Goal: Task Accomplishment & Management: Manage account settings

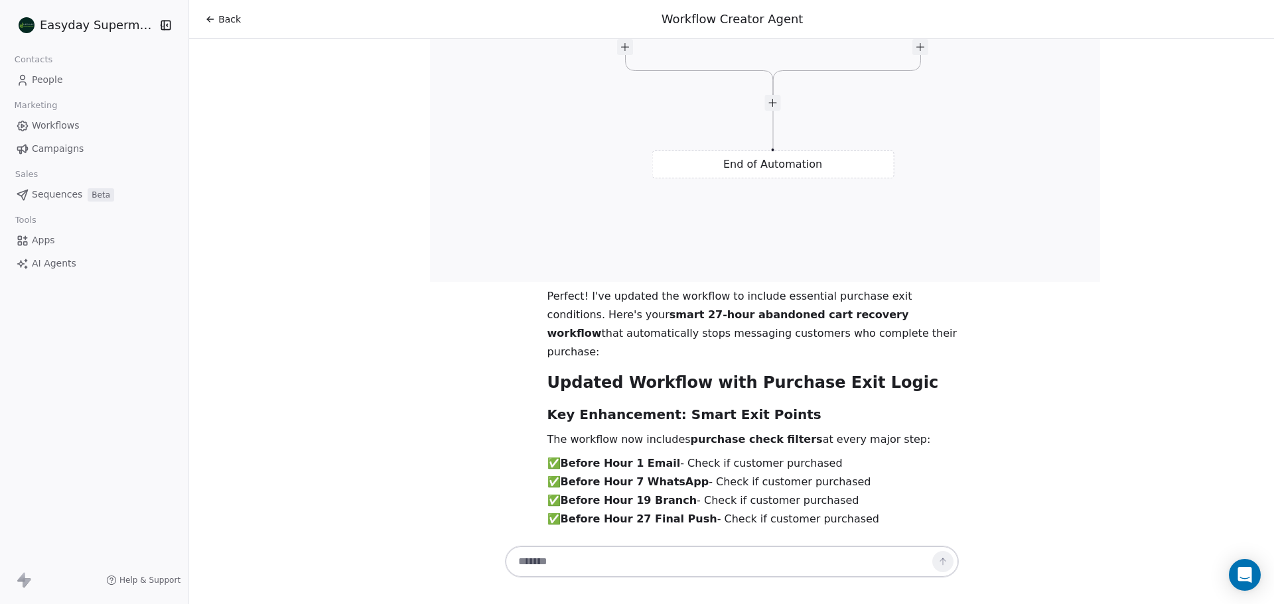
scroll to position [26600, 0]
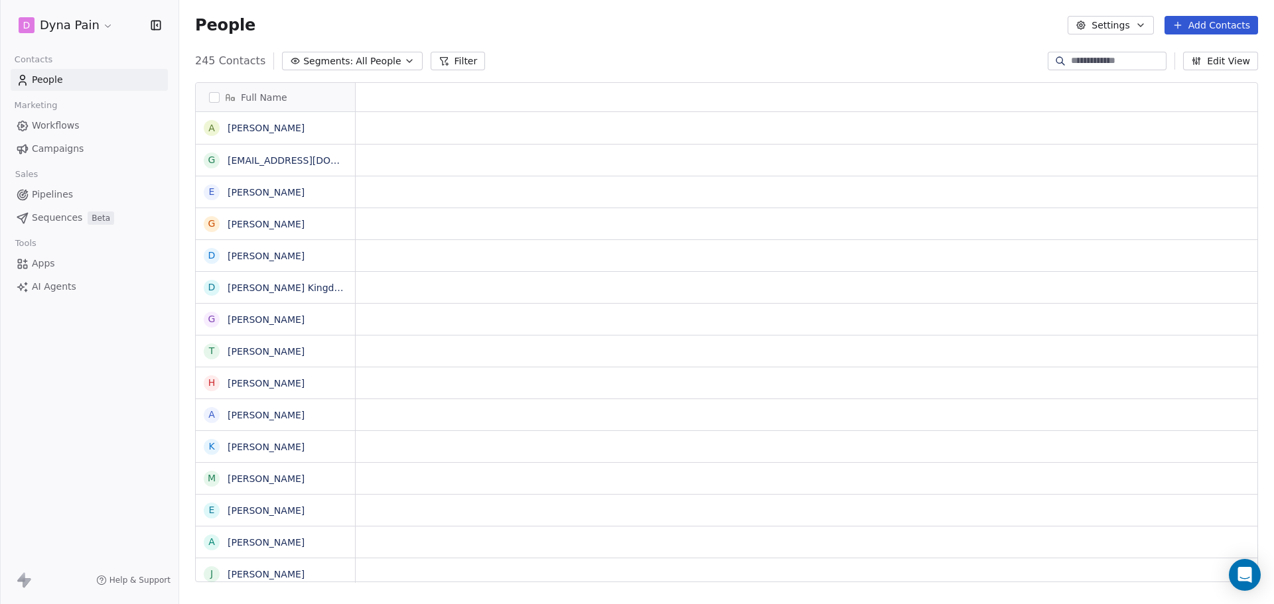
scroll to position [11, 11]
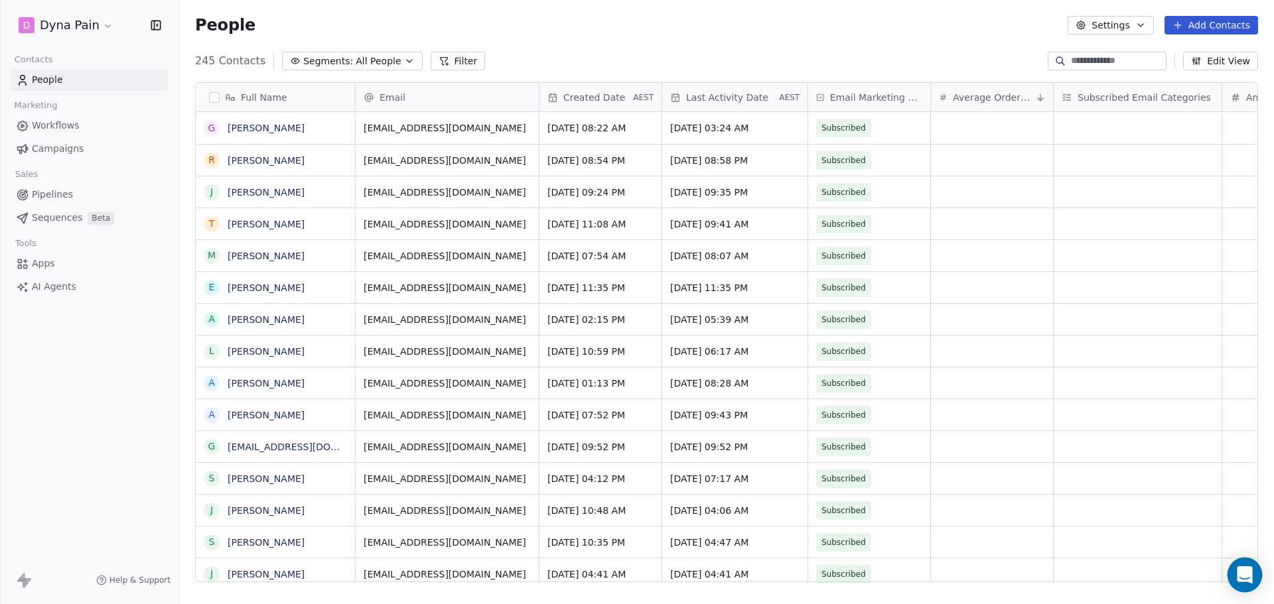
click at [1234, 578] on div "Open Intercom Messenger" at bounding box center [1244, 575] width 35 height 35
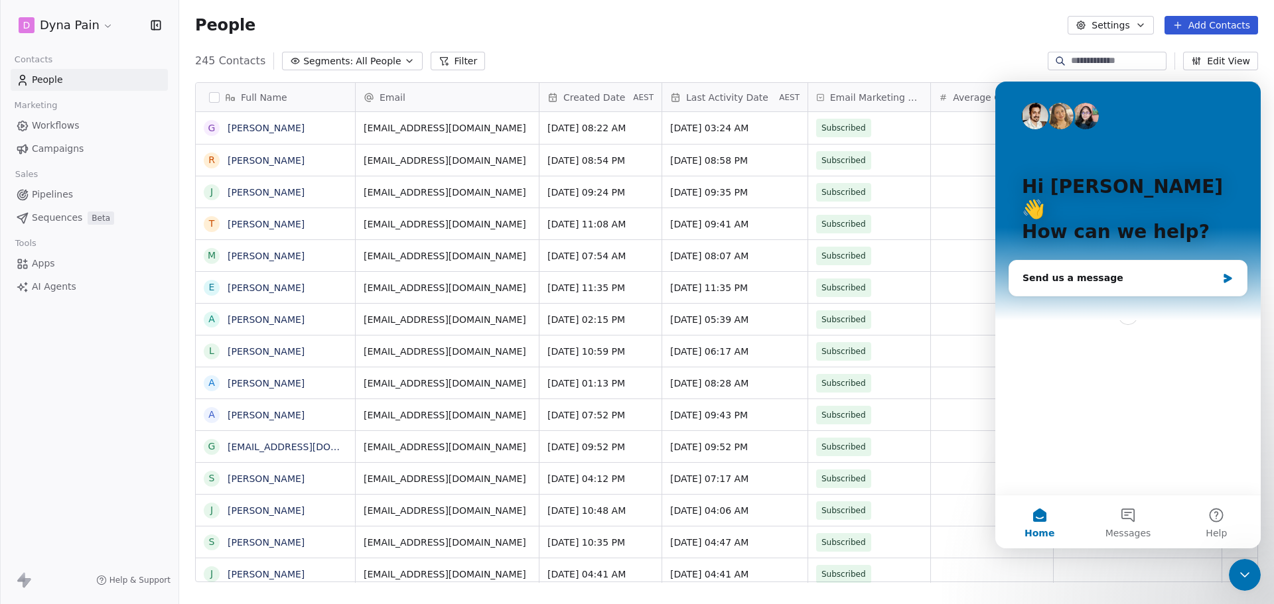
scroll to position [0, 0]
click at [1132, 271] on div "Send us a message" at bounding box center [1119, 278] width 194 height 14
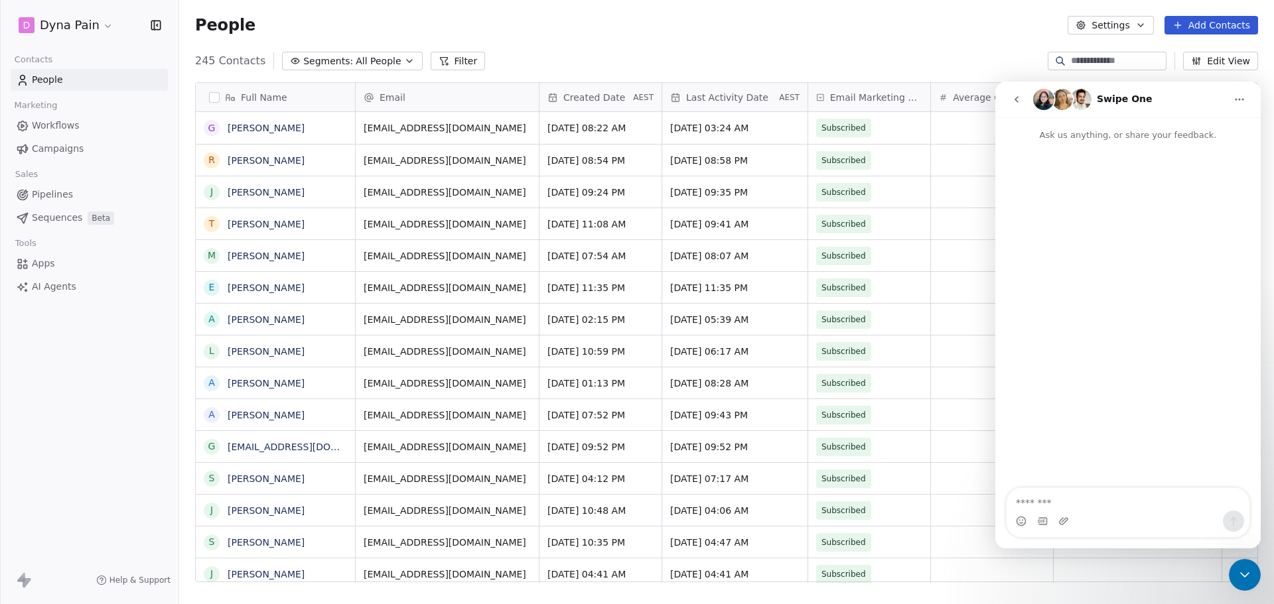
click at [1104, 497] on textarea "Message…" at bounding box center [1127, 499] width 243 height 23
click at [1084, 511] on div "Intercom messenger" at bounding box center [1127, 521] width 243 height 21
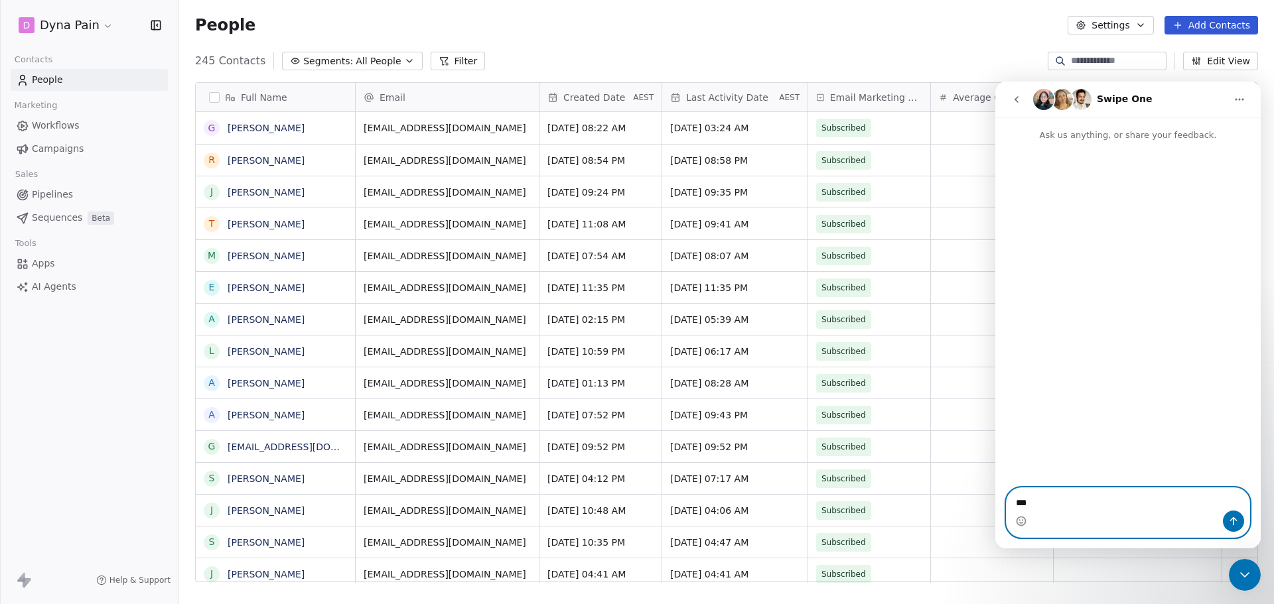
click at [1094, 499] on textarea "**" at bounding box center [1127, 499] width 243 height 23
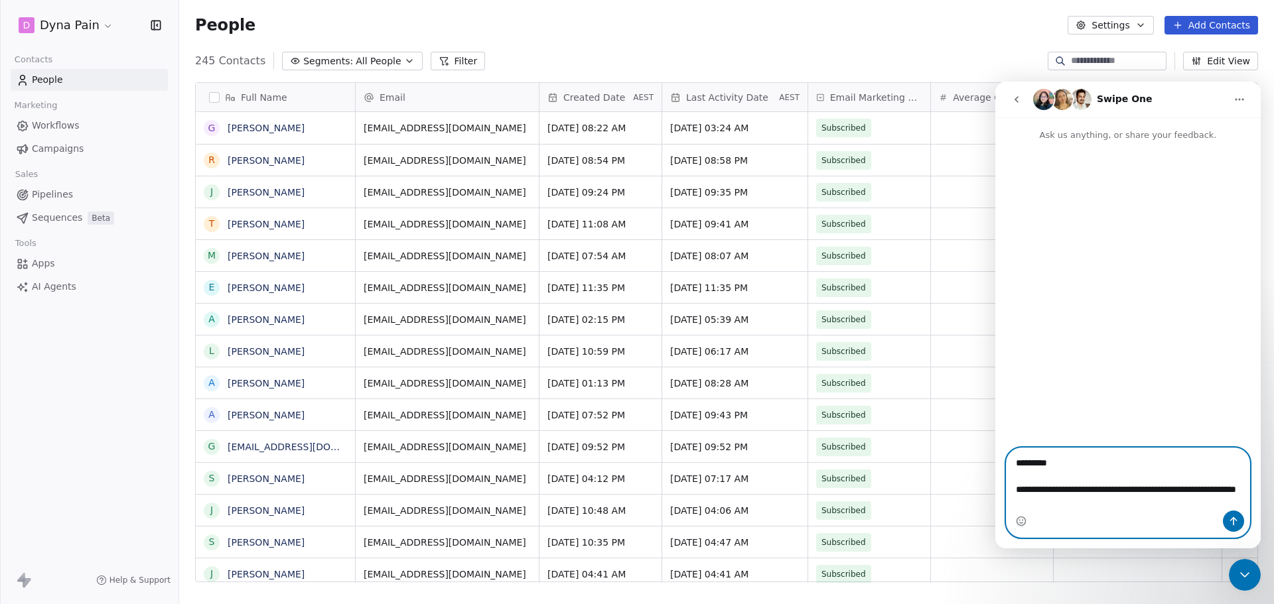
type textarea "**********"
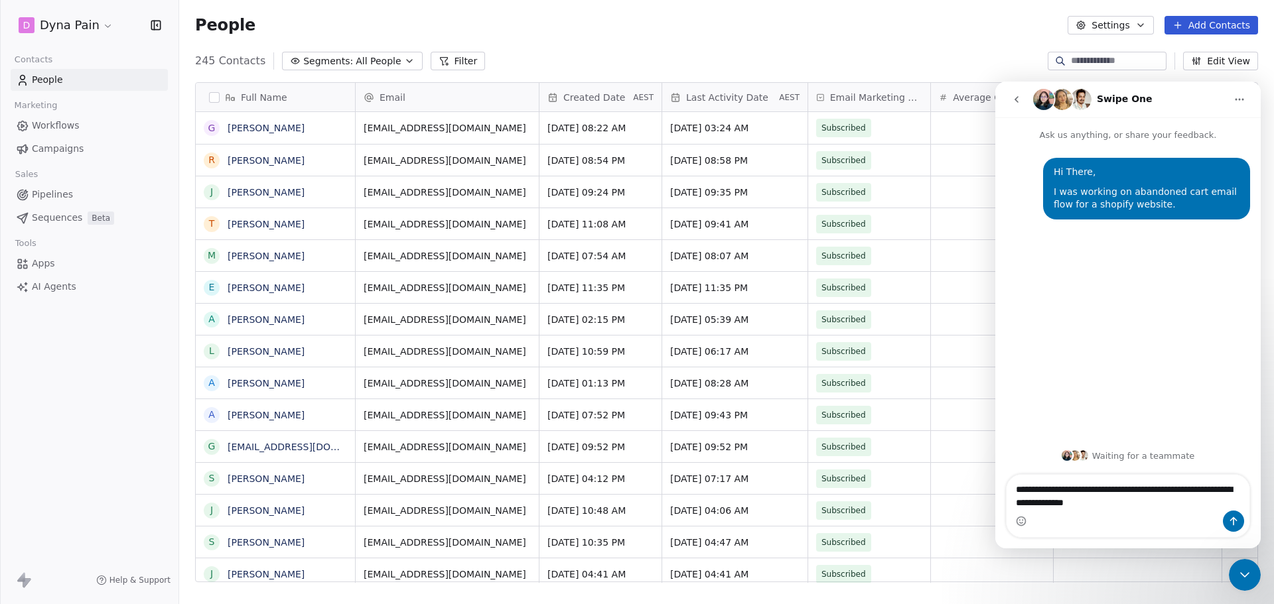
type textarea "**********"
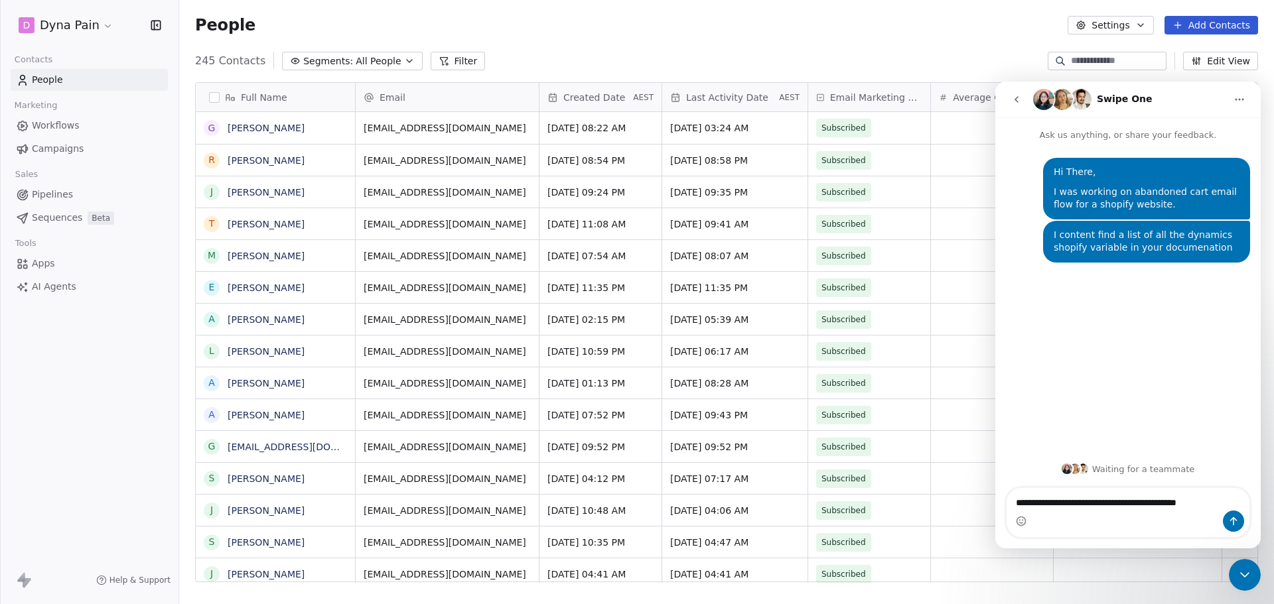
type textarea "**********"
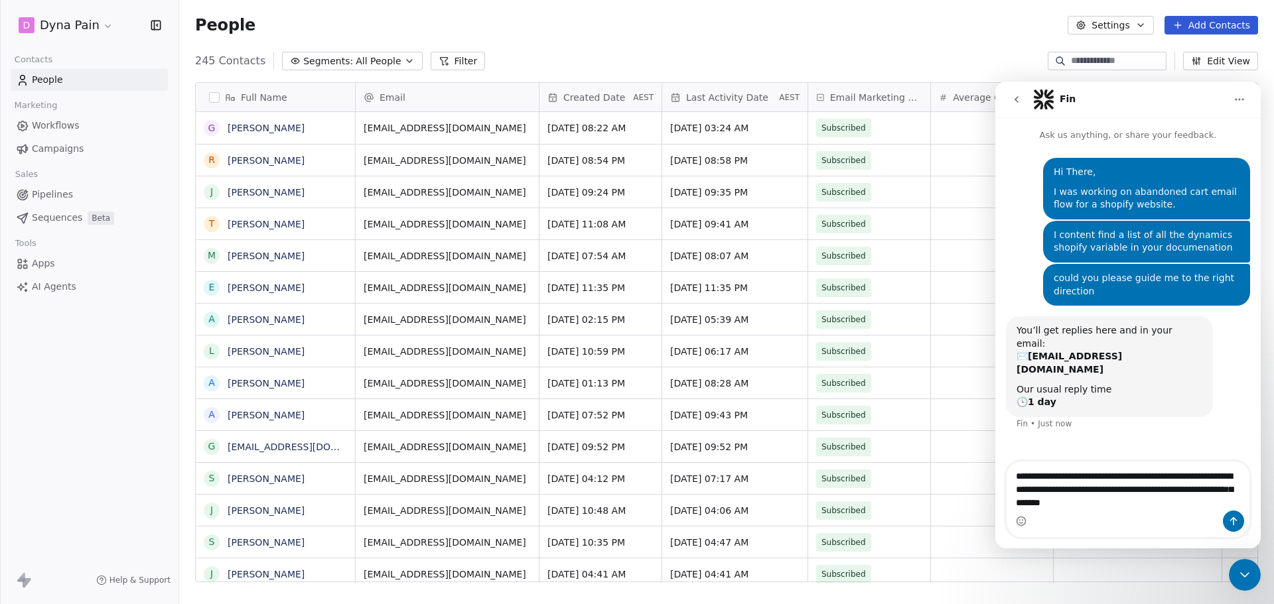
type textarea "**********"
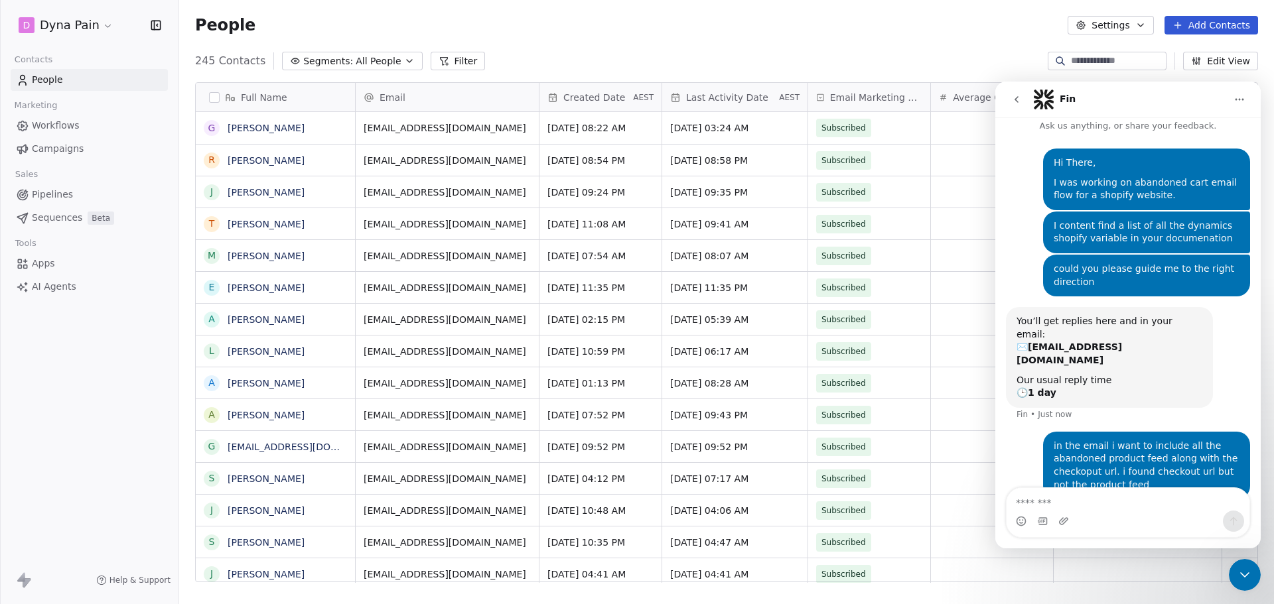
click at [74, 41] on div "D Dyna Pain" at bounding box center [89, 25] width 178 height 50
click at [86, 27] on html "D Dyna Pain Contacts People Marketing Workflows Campaigns Sales Pipelines Seque…" at bounding box center [637, 302] width 1274 height 604
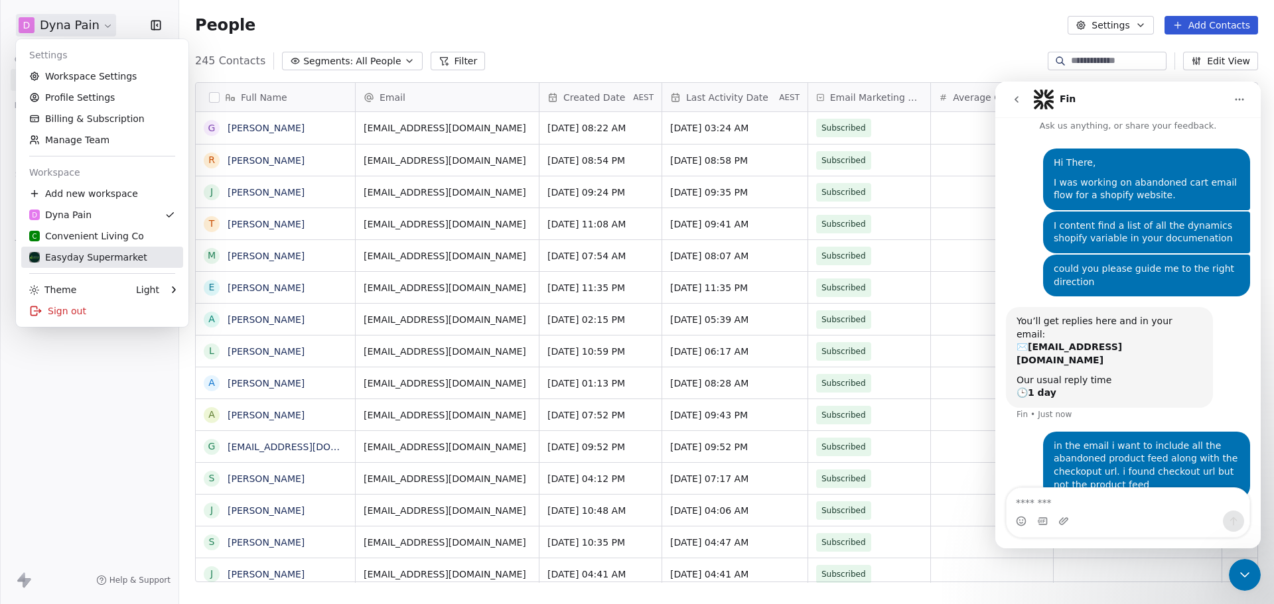
click at [115, 261] on div "Easyday Supermarket" at bounding box center [88, 257] width 118 height 13
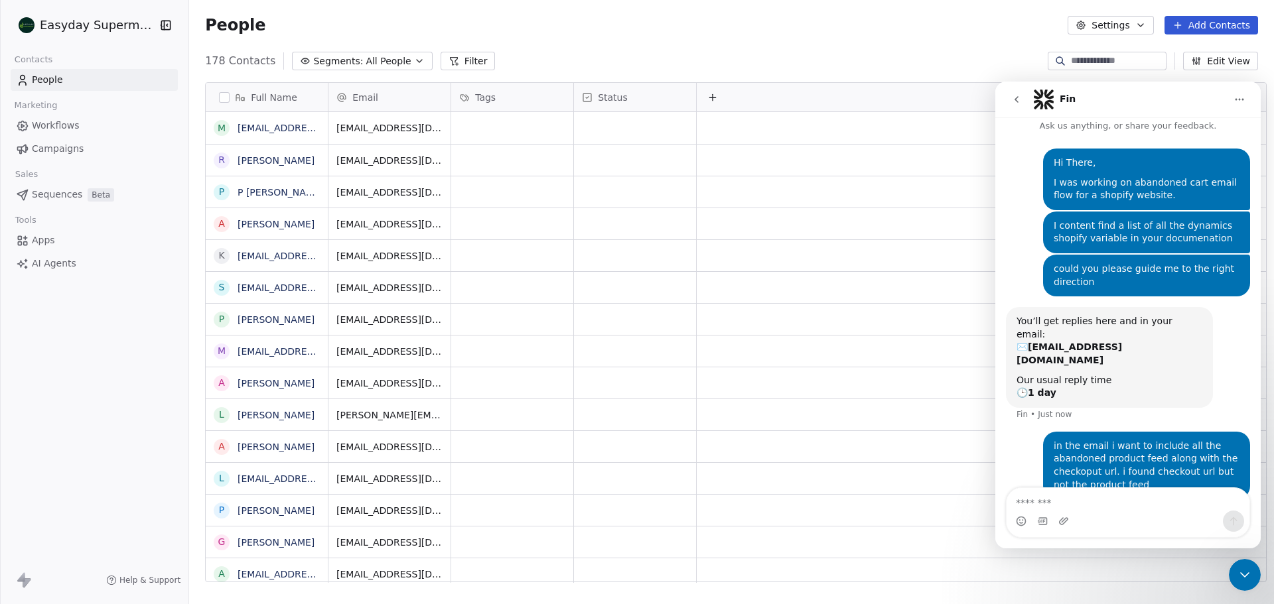
scroll to position [521, 1083]
click at [66, 127] on span "Workflows" at bounding box center [56, 126] width 48 height 14
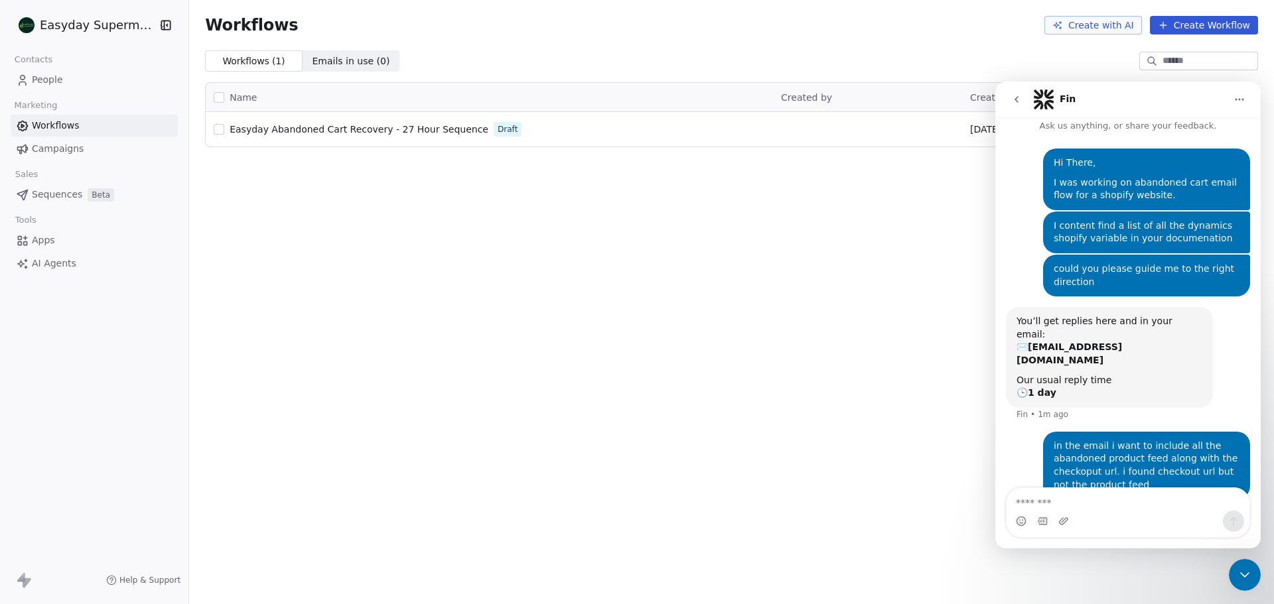
click at [1240, 578] on icon "Close Intercom Messenger" at bounding box center [1244, 575] width 16 height 16
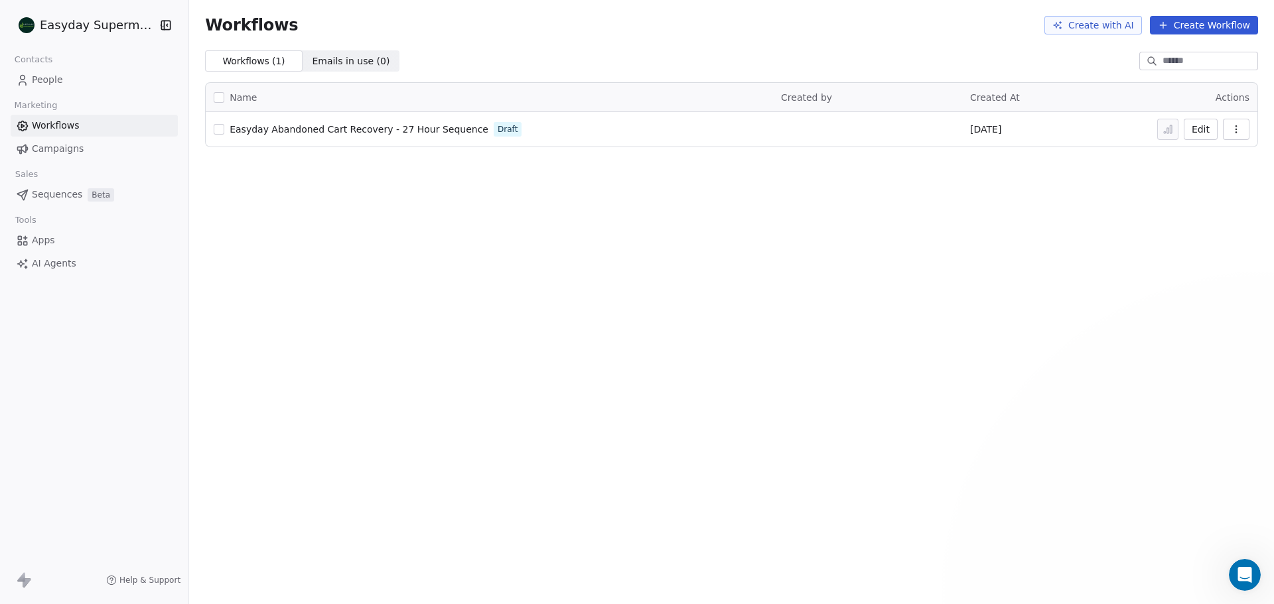
scroll to position [9, 0]
click at [358, 127] on span "Easyday Abandoned Cart Recovery - 27 Hour Sequence" at bounding box center [359, 129] width 259 height 11
click at [351, 131] on span "Easyday Abandoned Cart Recovery - 27 Hour Sequence" at bounding box center [359, 129] width 259 height 11
click at [1192, 127] on button "Edit" at bounding box center [1200, 129] width 34 height 21
click at [337, 63] on span "Emails in use ( 0 )" at bounding box center [351, 61] width 78 height 14
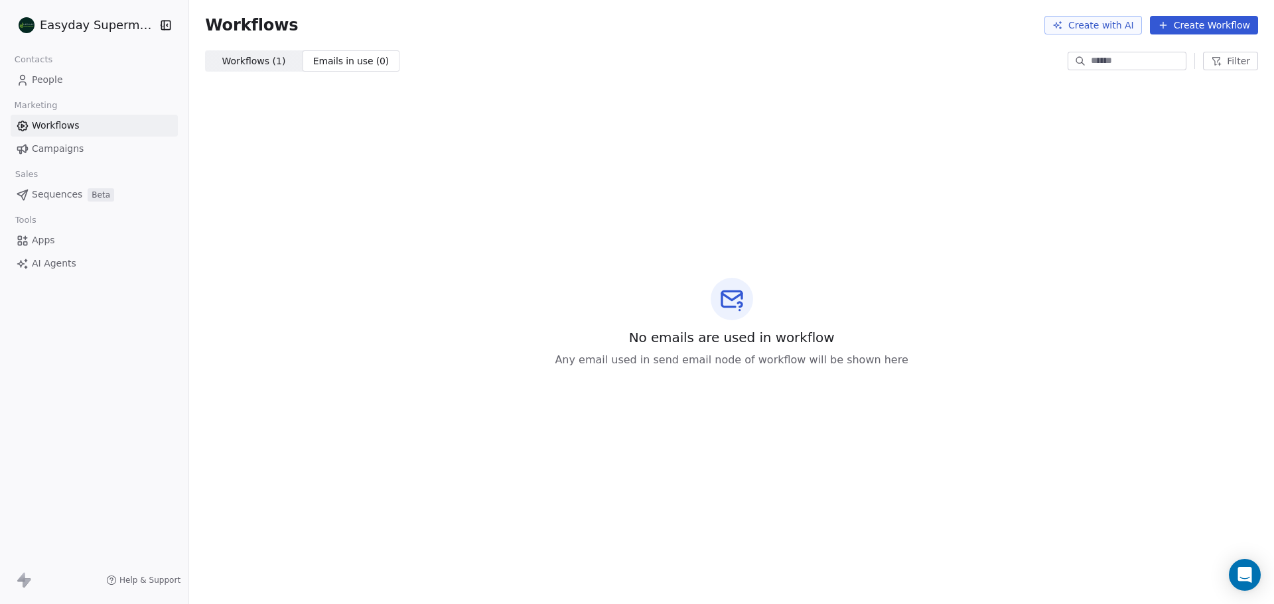
click at [239, 54] on span "Workflows ( 1 )" at bounding box center [254, 61] width 64 height 14
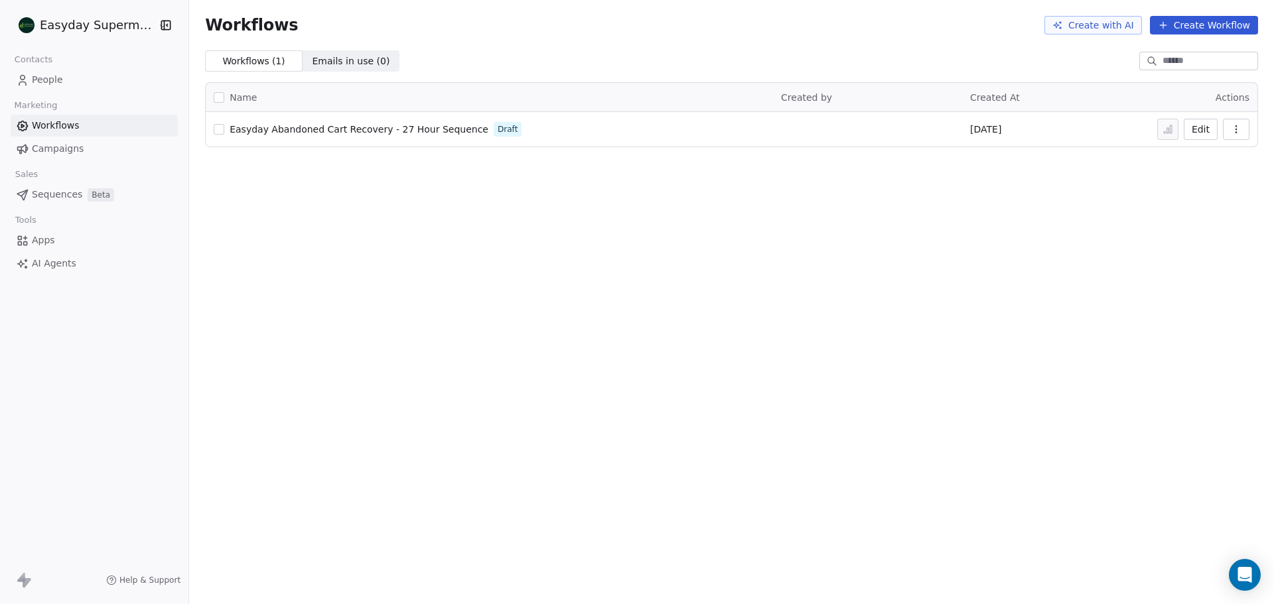
click at [366, 66] on span "Emails in use ( 0 ) Emails in use ( 0 )" at bounding box center [351, 60] width 98 height 21
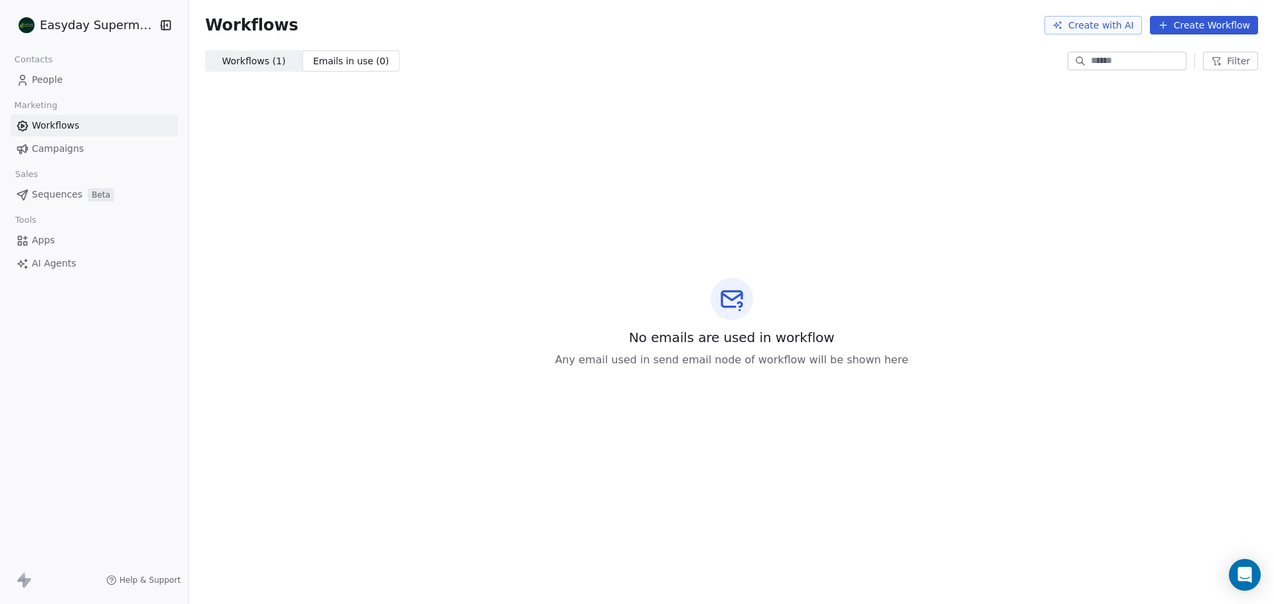
click at [1184, 28] on button "Create Workflow" at bounding box center [1203, 25] width 108 height 19
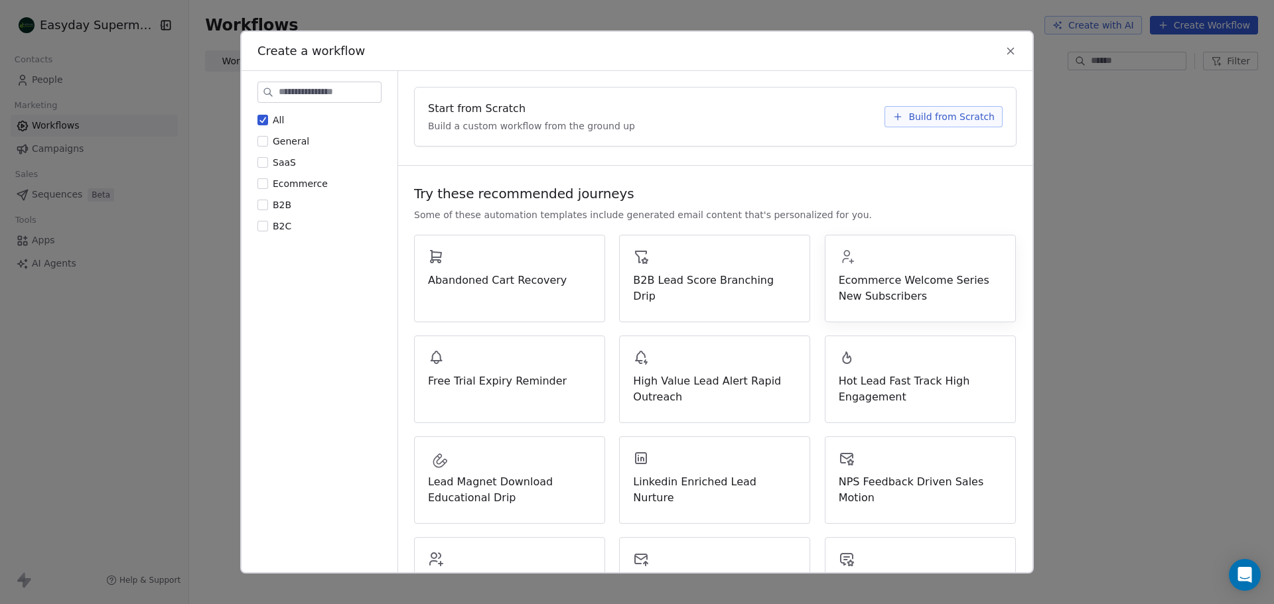
scroll to position [365, 0]
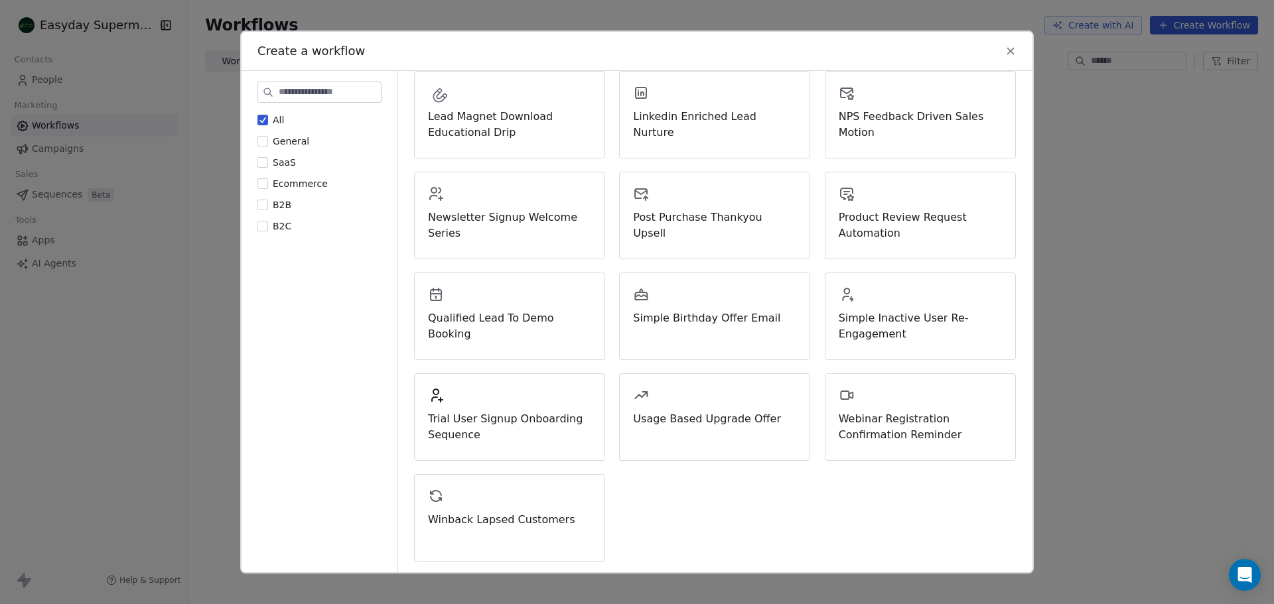
click at [1099, 206] on div "Create a workflow All General SaaS Ecommerce B2B B2C Start from Scratch Build a…" at bounding box center [637, 302] width 1274 height 604
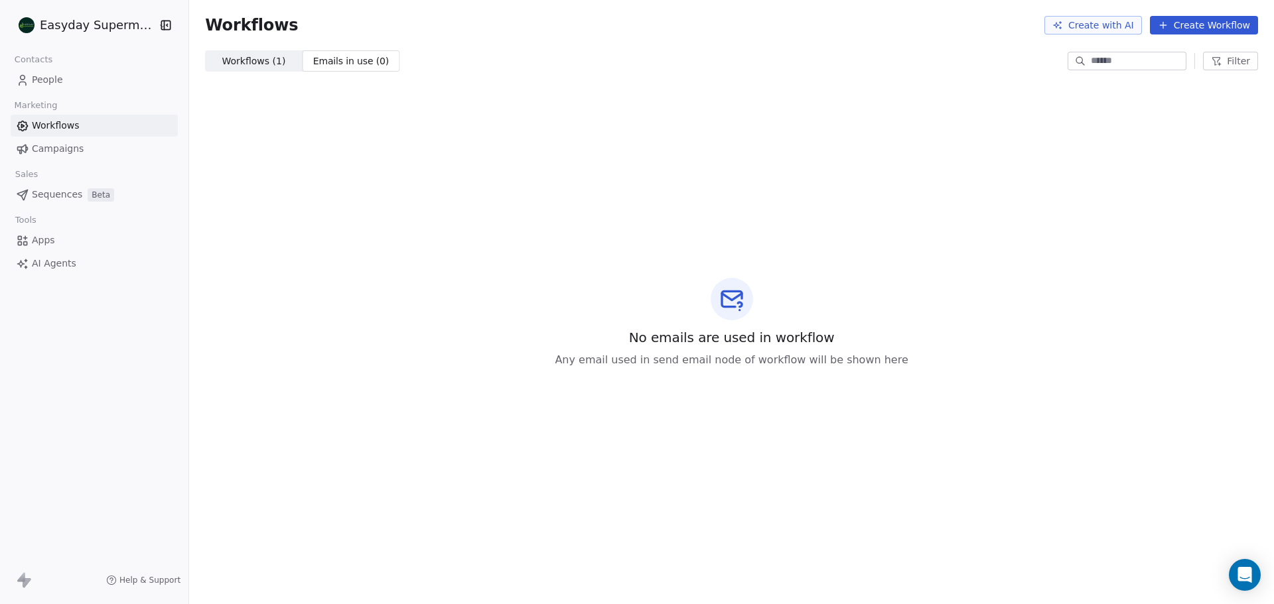
click at [88, 151] on link "Campaigns" at bounding box center [94, 149] width 167 height 22
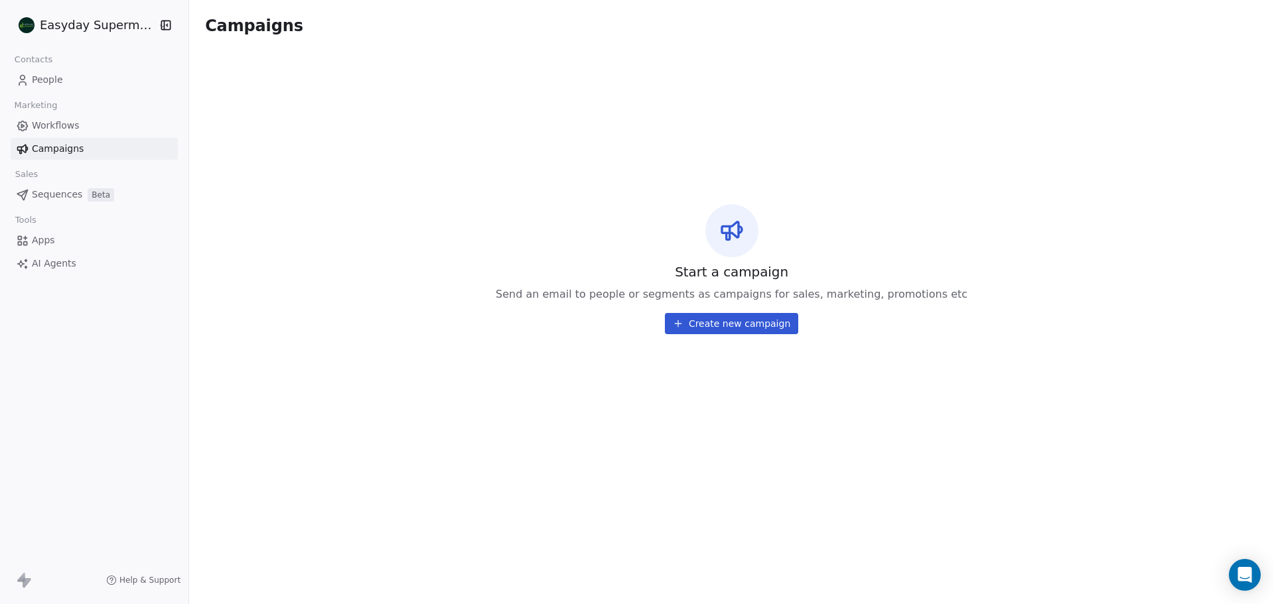
click at [731, 322] on button "Create new campaign" at bounding box center [731, 323] width 133 height 21
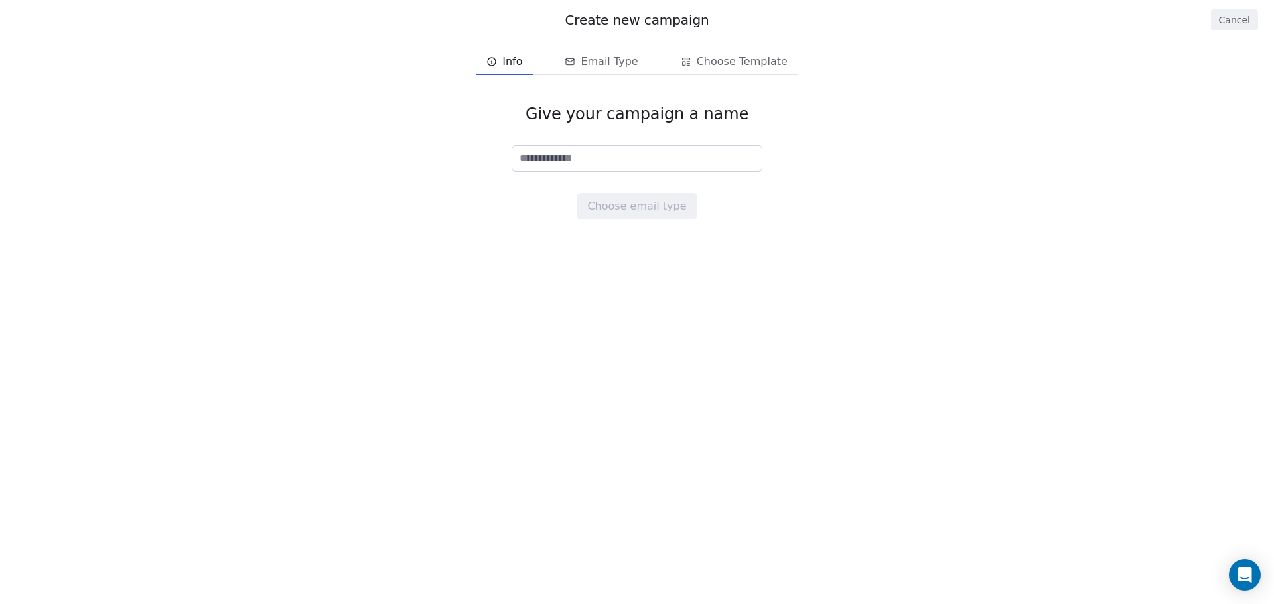
click at [1236, 28] on button "Cancel" at bounding box center [1234, 19] width 47 height 21
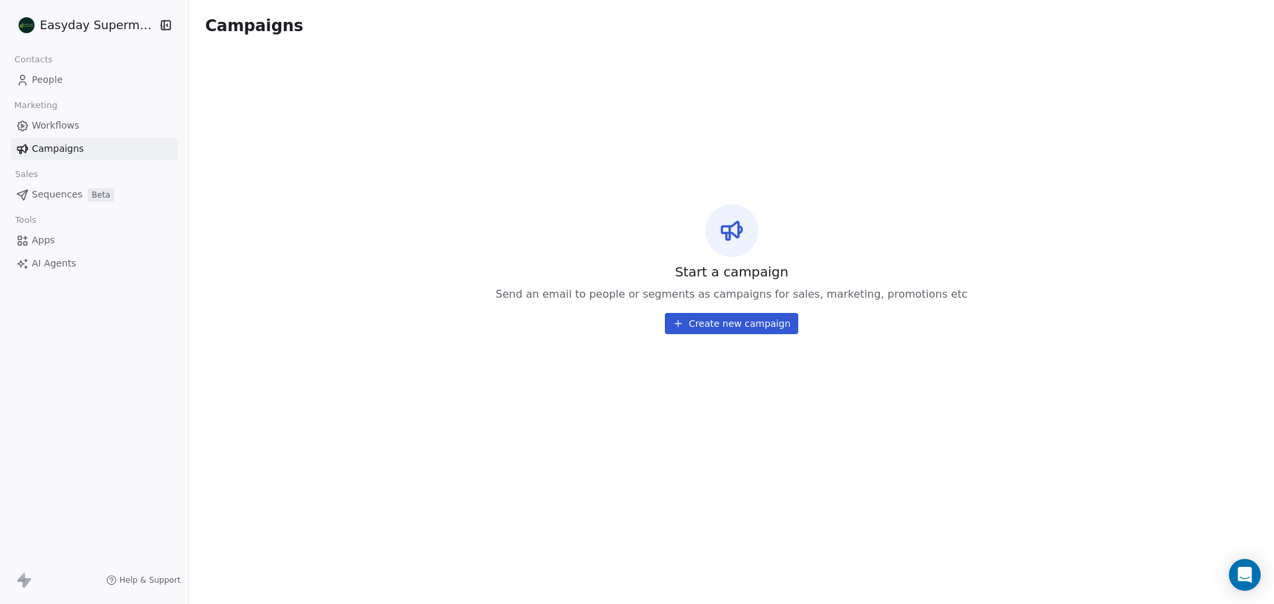
click at [82, 191] on link "Sequences Beta" at bounding box center [94, 195] width 167 height 22
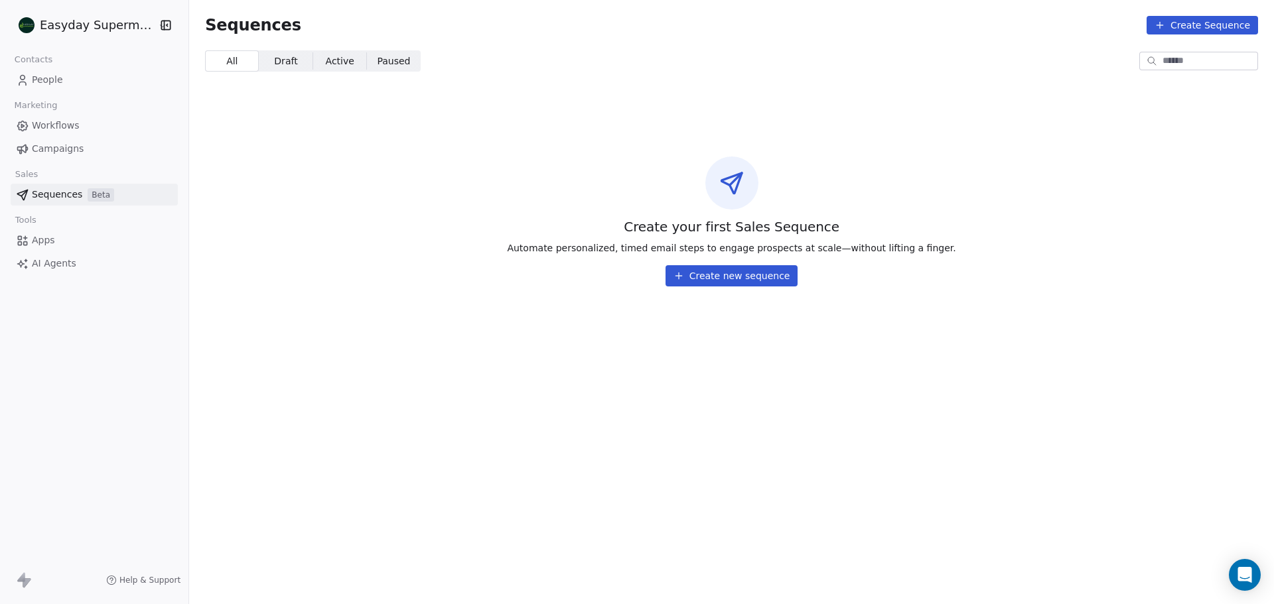
click at [730, 276] on button "Create new sequence" at bounding box center [731, 275] width 133 height 21
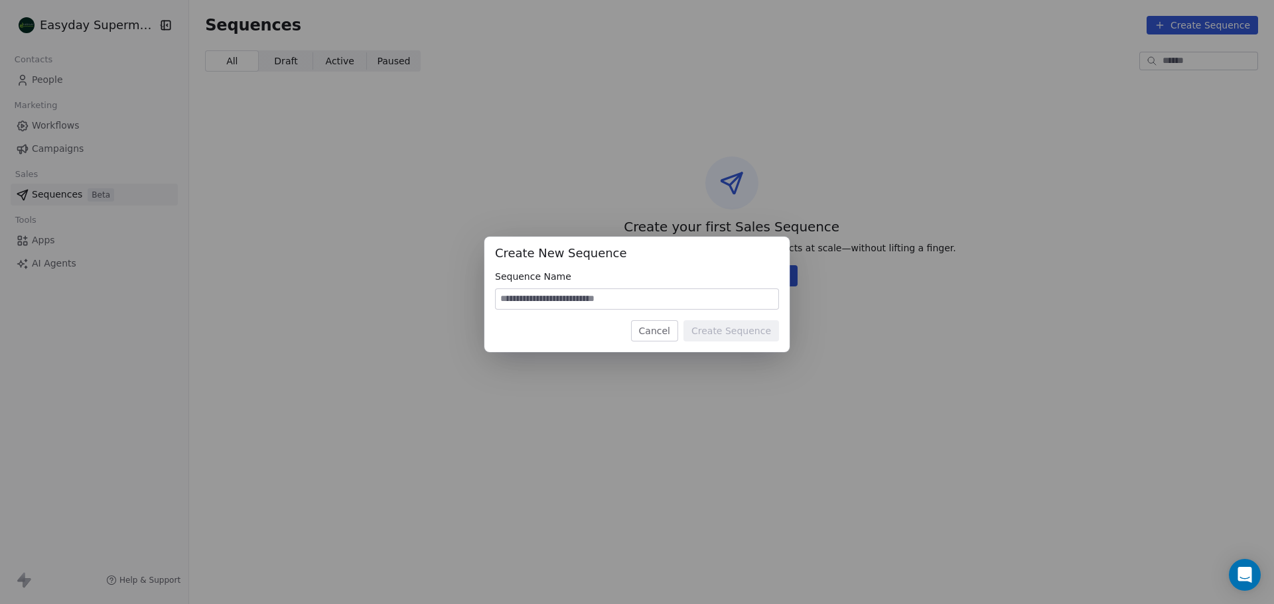
click at [651, 336] on button "Cancel" at bounding box center [654, 330] width 47 height 21
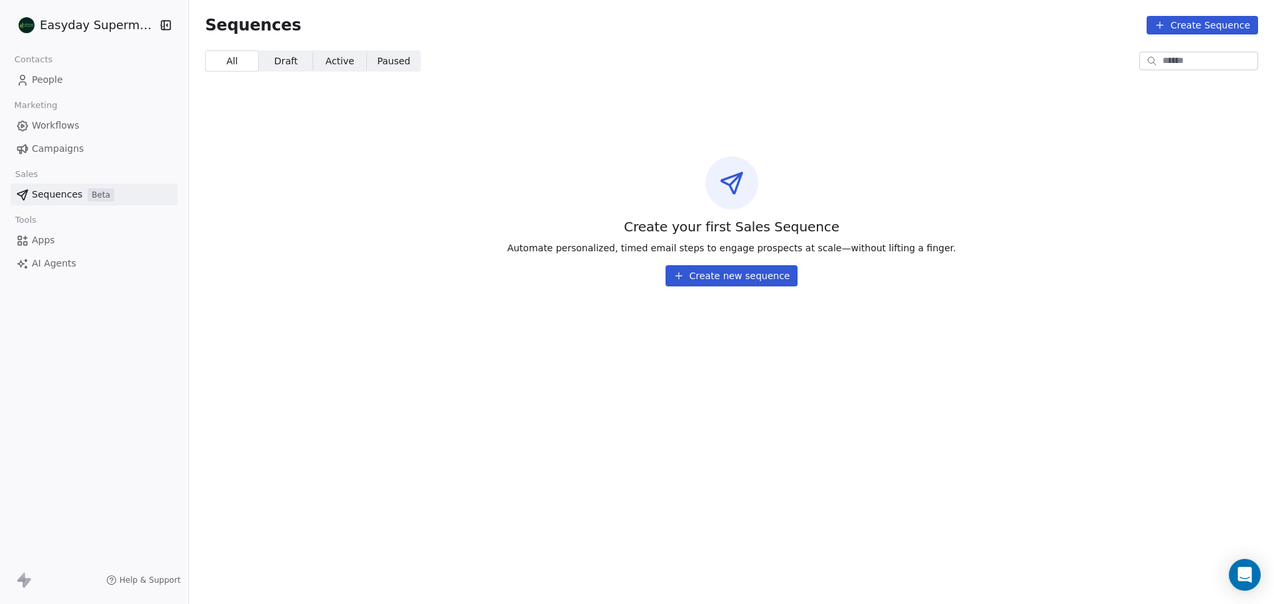
click at [105, 235] on link "Apps" at bounding box center [94, 241] width 167 height 22
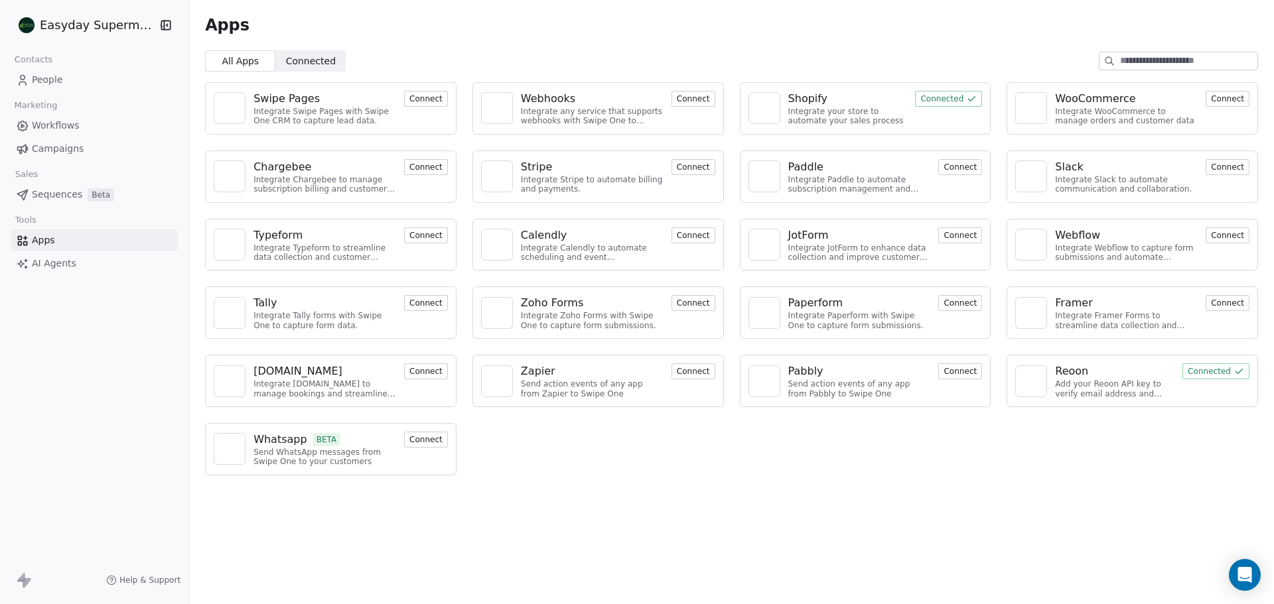
click at [66, 265] on span "AI Agents" at bounding box center [54, 264] width 44 height 14
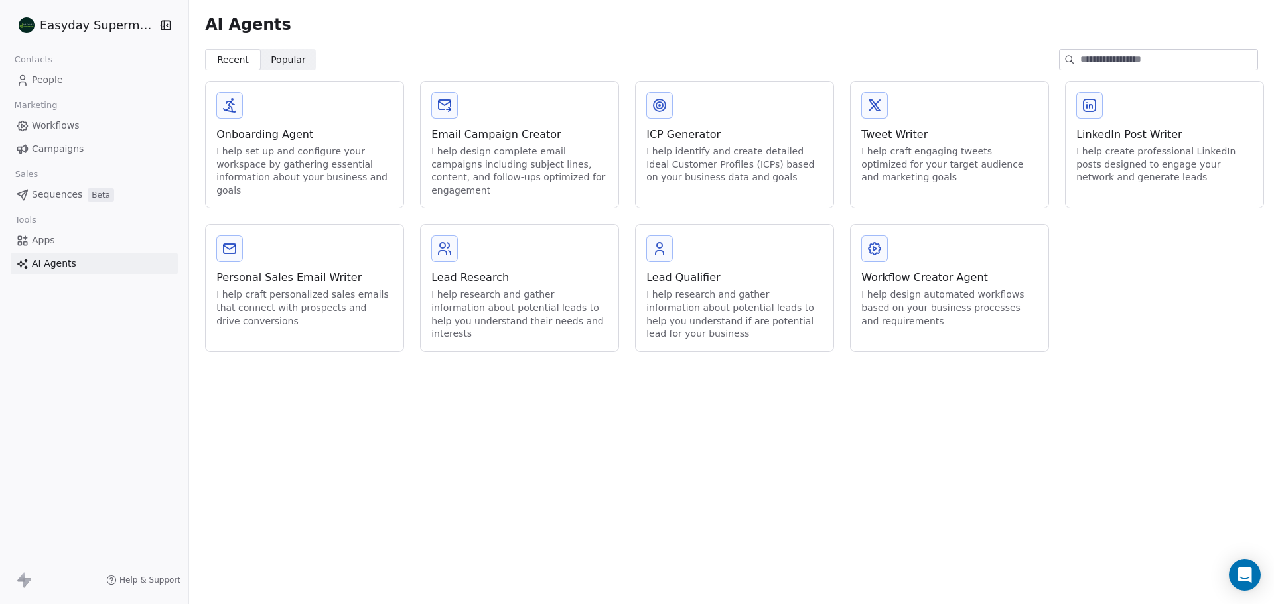
click at [72, 77] on link "People" at bounding box center [94, 80] width 167 height 22
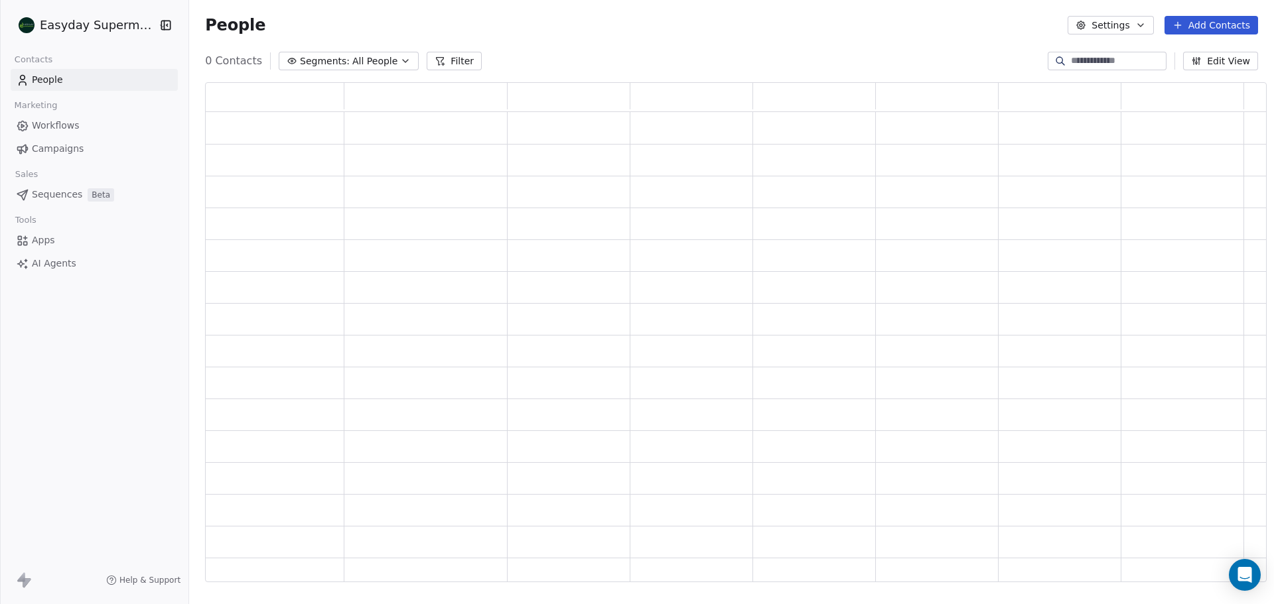
scroll to position [490, 1051]
click at [86, 120] on link "Workflows" at bounding box center [94, 126] width 167 height 22
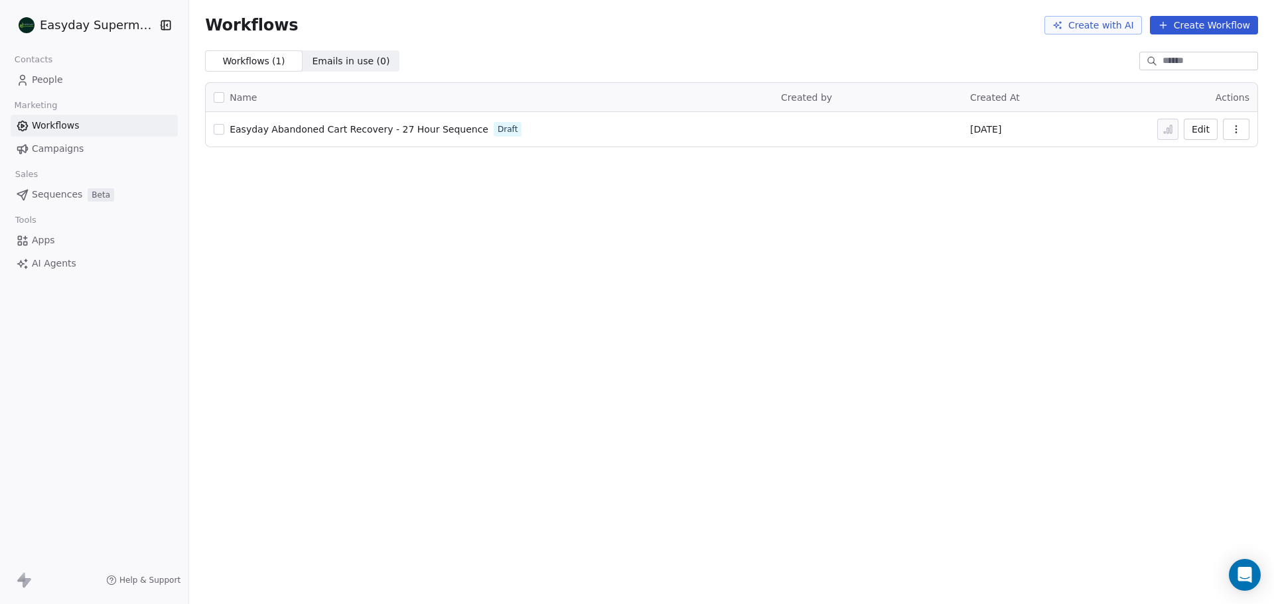
click at [1201, 130] on button "Edit" at bounding box center [1200, 129] width 34 height 21
click at [27, 580] on icon at bounding box center [27, 582] width 8 height 9
click at [49, 82] on span "People" at bounding box center [47, 80] width 31 height 14
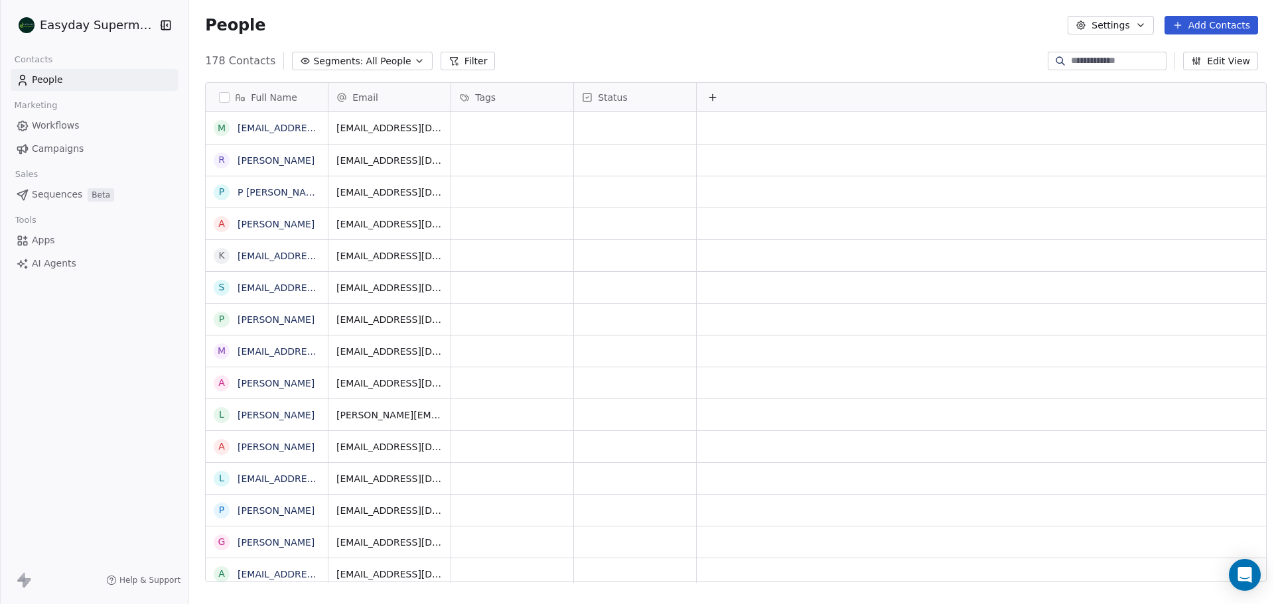
scroll to position [521, 1083]
click at [78, 237] on link "Apps" at bounding box center [94, 241] width 167 height 22
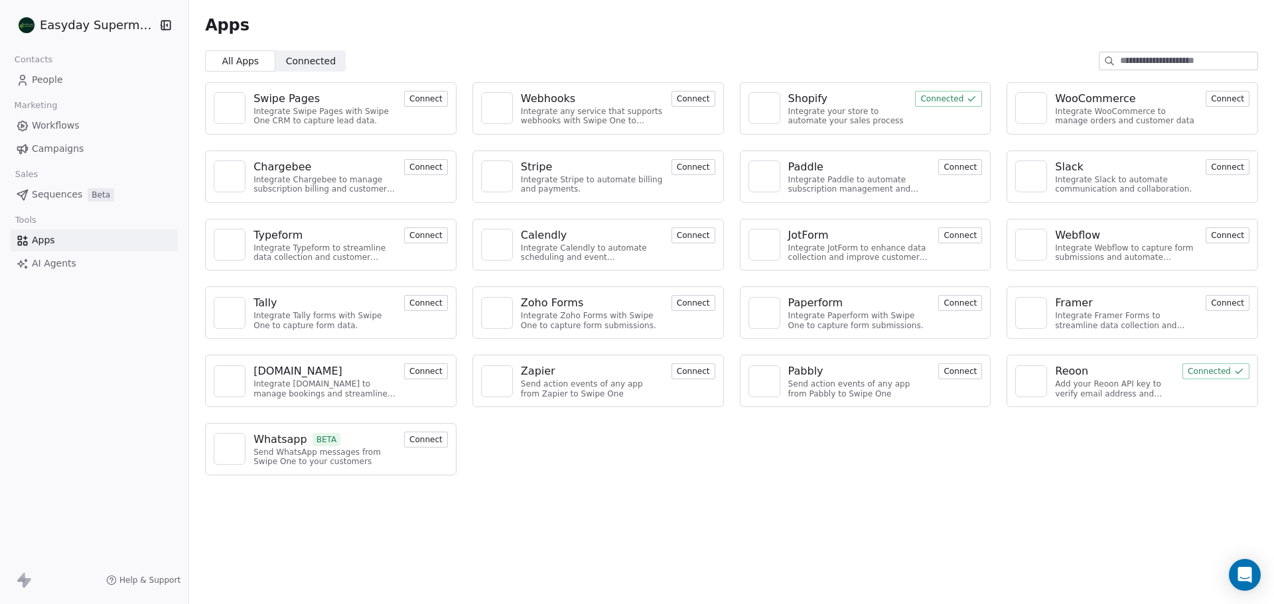
click at [109, 262] on link "AI Agents" at bounding box center [94, 264] width 167 height 22
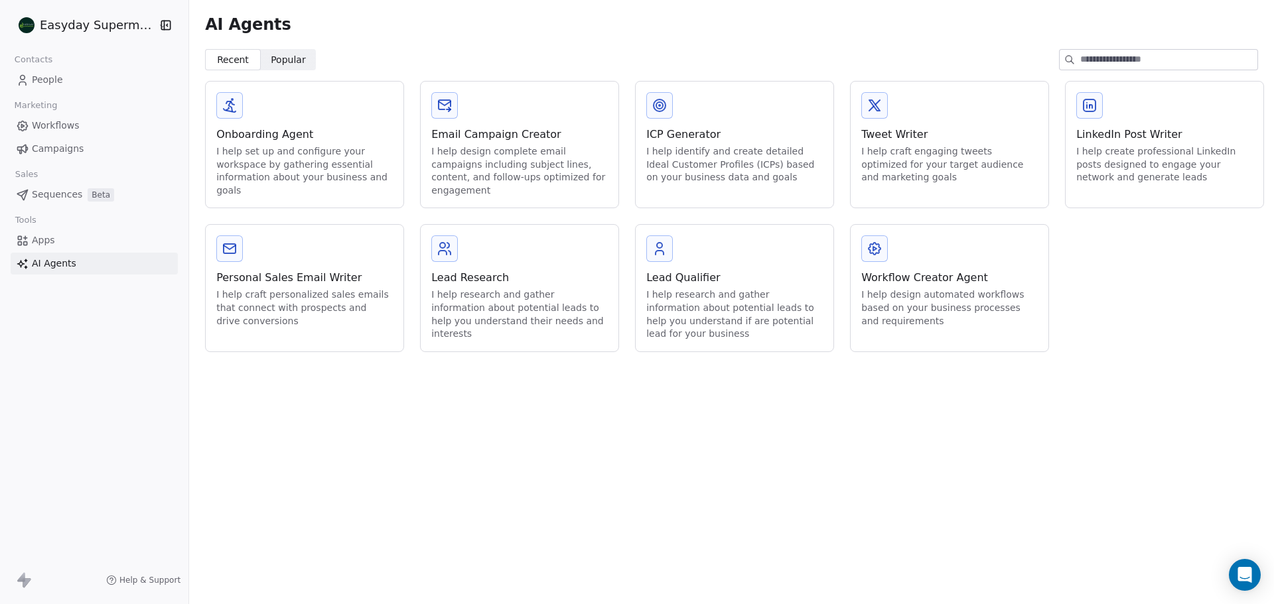
click at [108, 246] on link "Apps" at bounding box center [94, 241] width 167 height 22
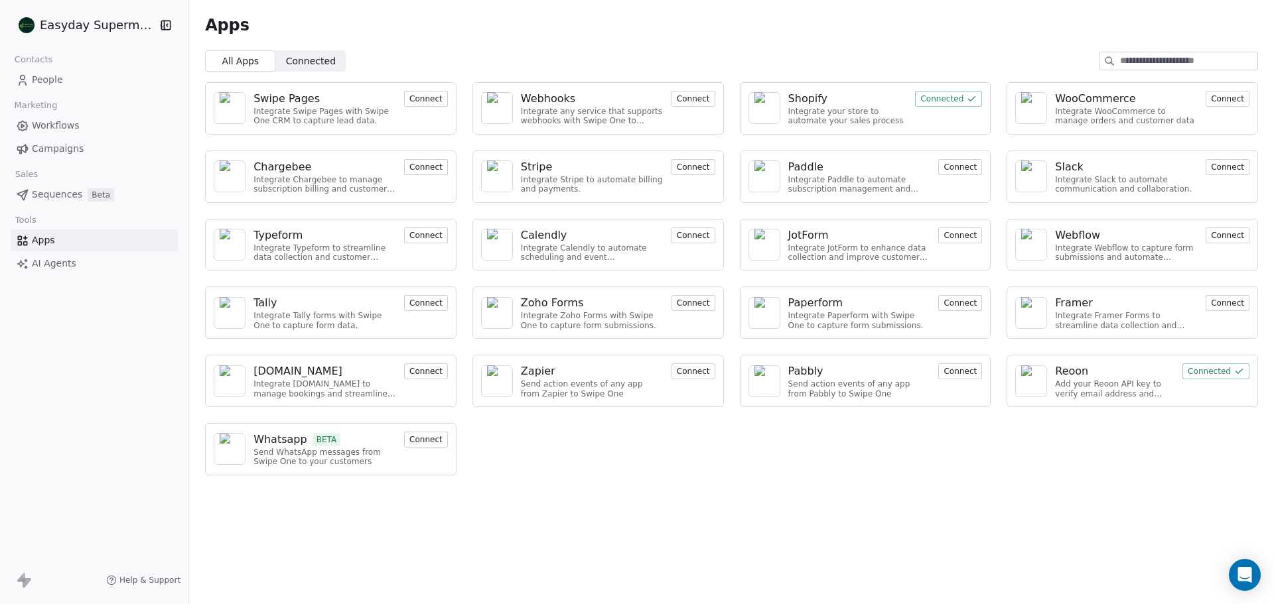
click at [302, 55] on span "Connected" at bounding box center [311, 61] width 50 height 14
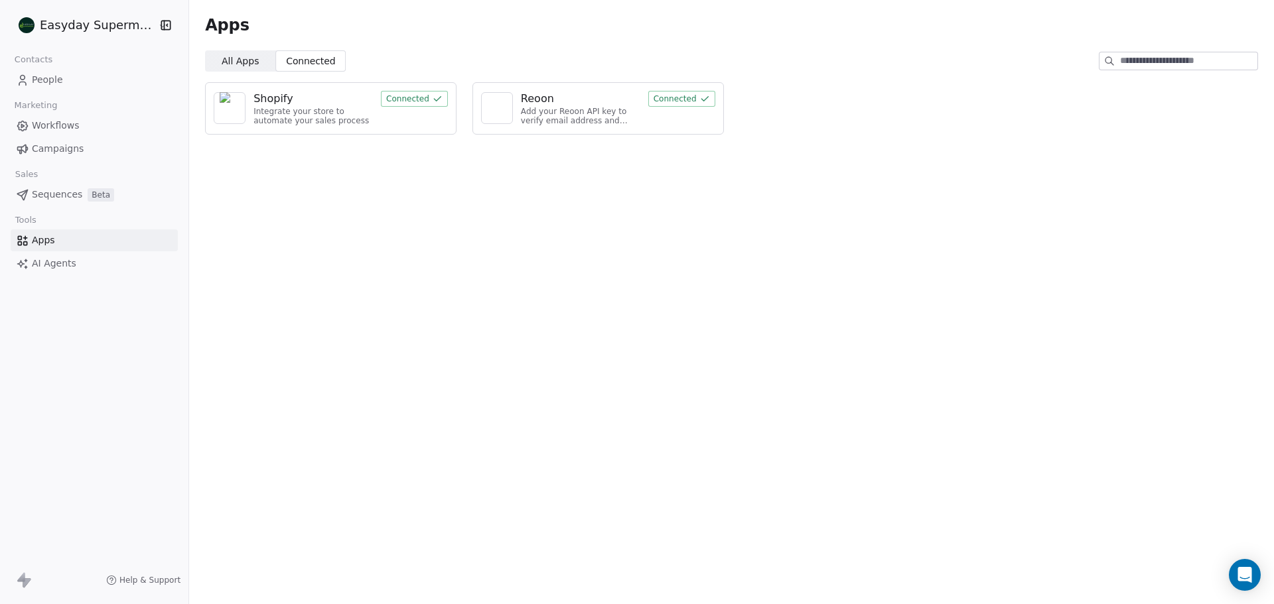
click at [228, 62] on span "All Apps" at bounding box center [240, 61] width 37 height 14
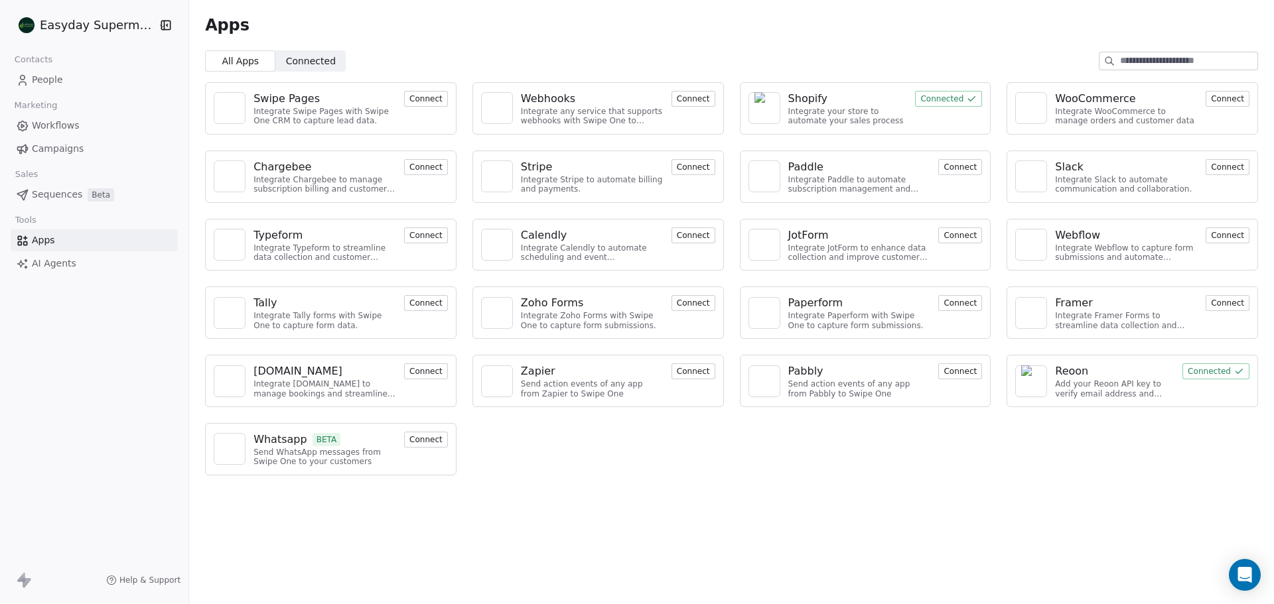
click at [66, 126] on span "Workflows" at bounding box center [56, 126] width 48 height 14
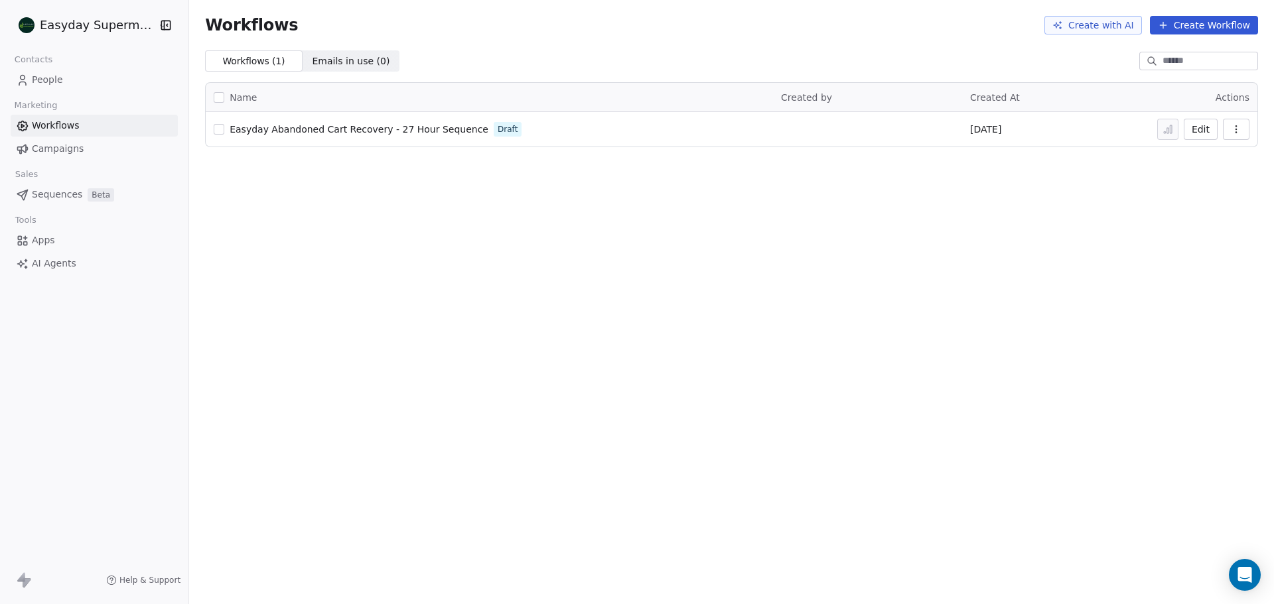
click at [1205, 139] on button "Edit" at bounding box center [1200, 129] width 34 height 21
